Goal: Check status: Check status

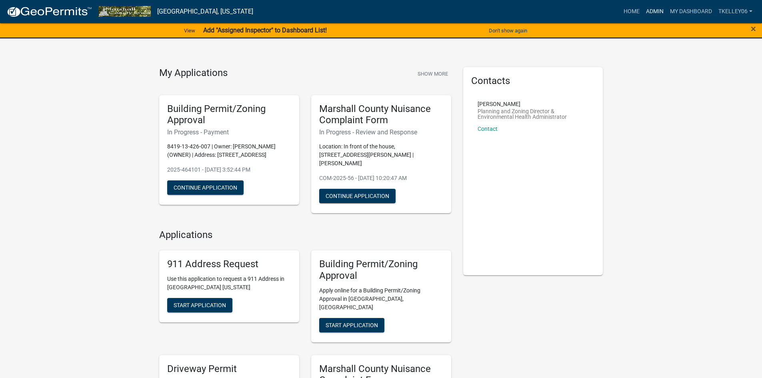
click at [650, 8] on link "Admin" at bounding box center [655, 11] width 24 height 15
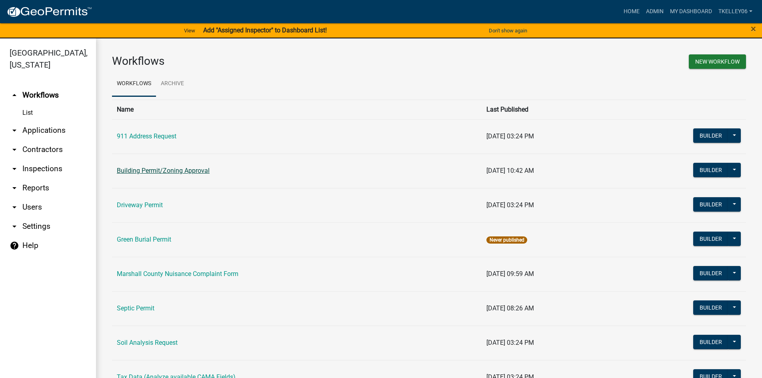
click at [150, 168] on link "Building Permit/Zoning Approval" at bounding box center [163, 171] width 93 height 8
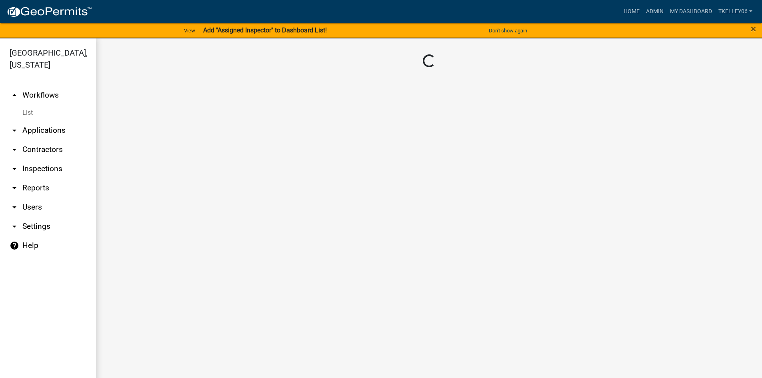
click at [41, 121] on link "arrow_drop_down Applications" at bounding box center [48, 130] width 96 height 19
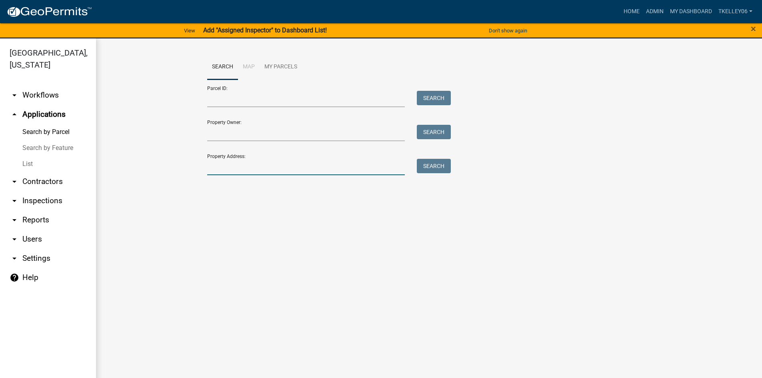
click at [228, 168] on input "Property Address:" at bounding box center [306, 167] width 198 height 16
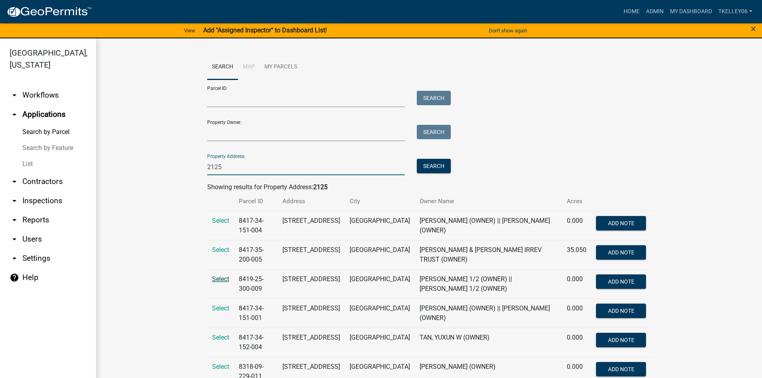
type input "2125"
click at [219, 279] on span "Select" at bounding box center [220, 279] width 17 height 8
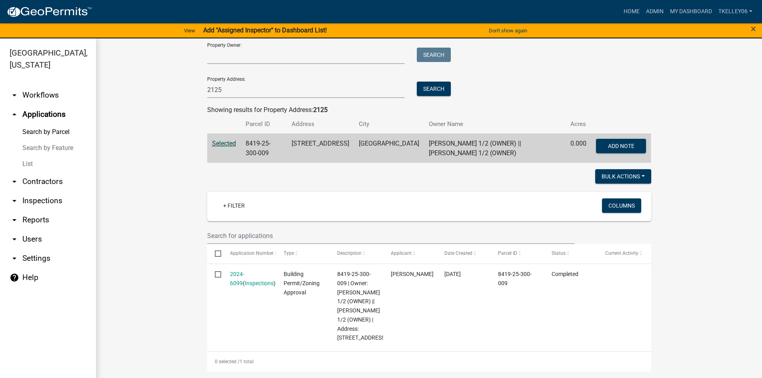
scroll to position [95, 0]
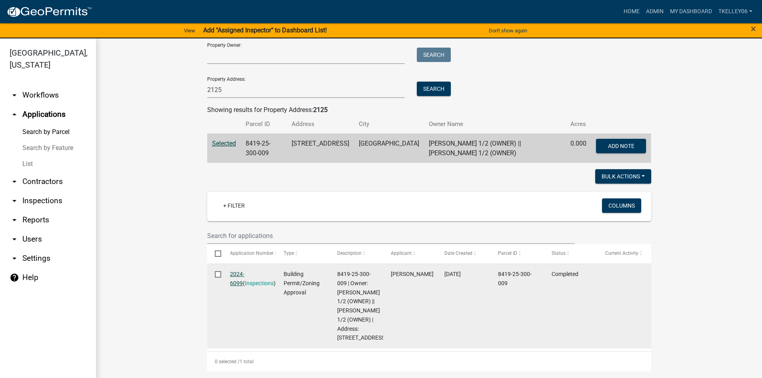
click at [244, 271] on link "2024-6099" at bounding box center [237, 279] width 14 height 16
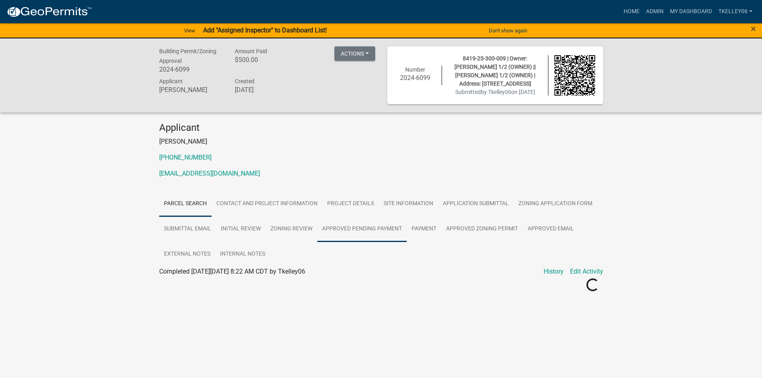
click at [361, 226] on link "Approved Pending Payment" at bounding box center [362, 229] width 90 height 26
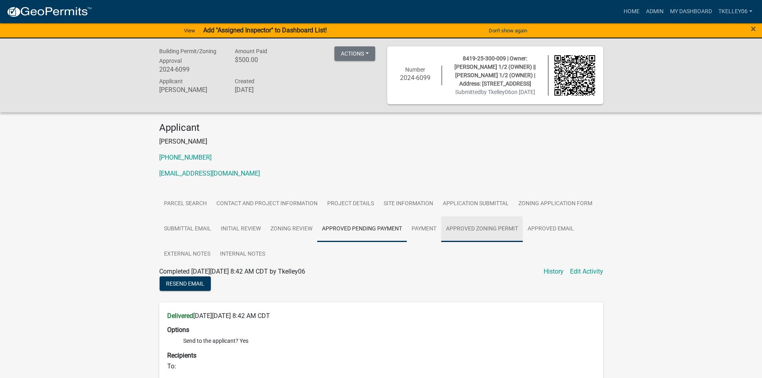
click at [478, 233] on link "Approved Zoning Permit" at bounding box center [482, 229] width 82 height 26
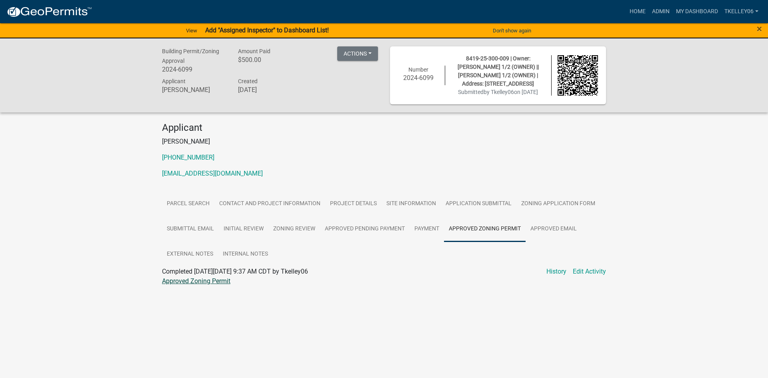
click at [211, 278] on link "Approved Zoning Permit" at bounding box center [196, 281] width 68 height 8
click at [272, 203] on link "Contact and Project Information" at bounding box center [269, 204] width 111 height 26
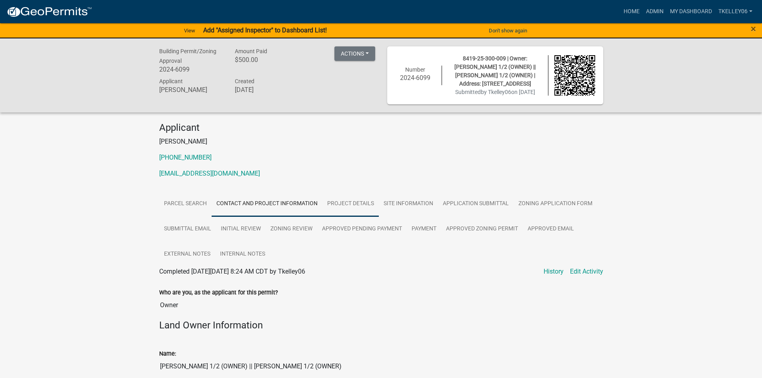
click at [337, 205] on link "Project Details" at bounding box center [350, 204] width 56 height 26
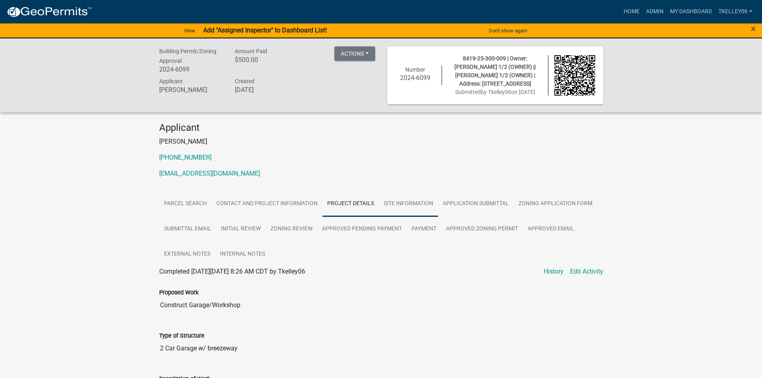
click at [398, 200] on link "Site Information" at bounding box center [408, 204] width 59 height 26
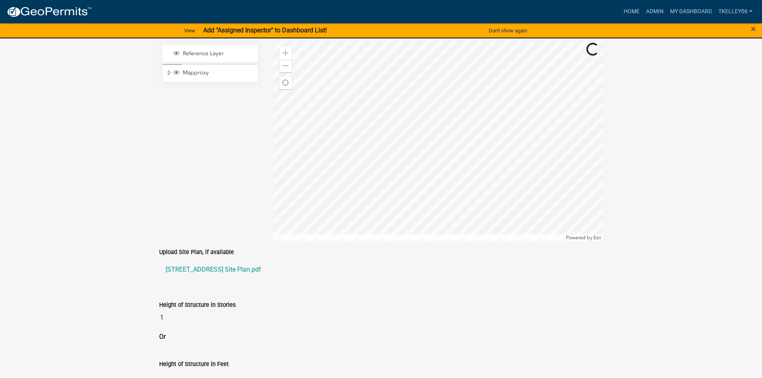
scroll to position [400, 0]
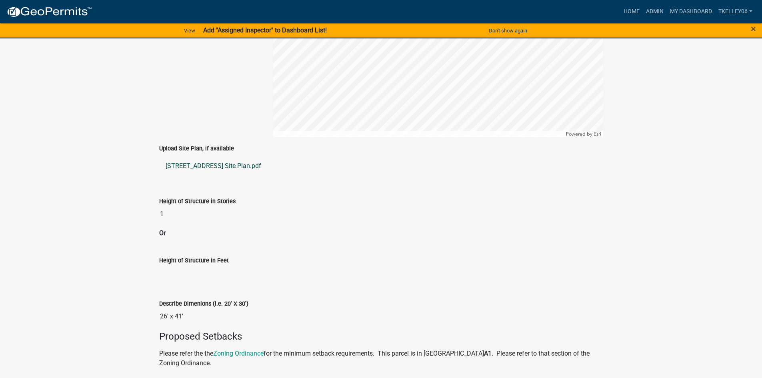
click at [210, 164] on link "[STREET_ADDRESS] Site Plan.pdf" at bounding box center [381, 165] width 444 height 19
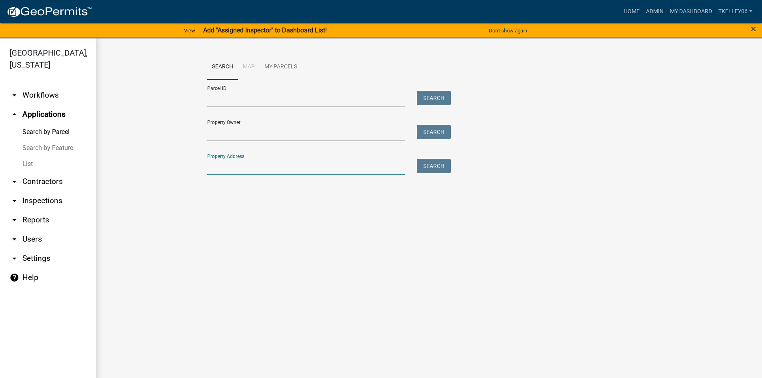
click at [247, 168] on input "Property Address:" at bounding box center [306, 167] width 198 height 16
